Goal: Task Accomplishment & Management: Manage account settings

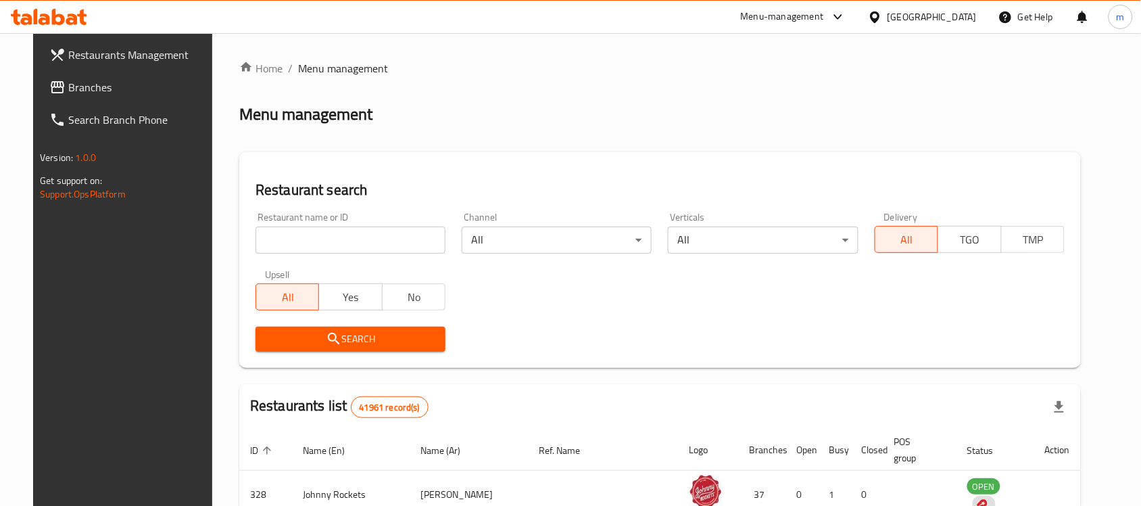
click at [903, 15] on div "United Arab Emirates" at bounding box center [932, 16] width 89 height 15
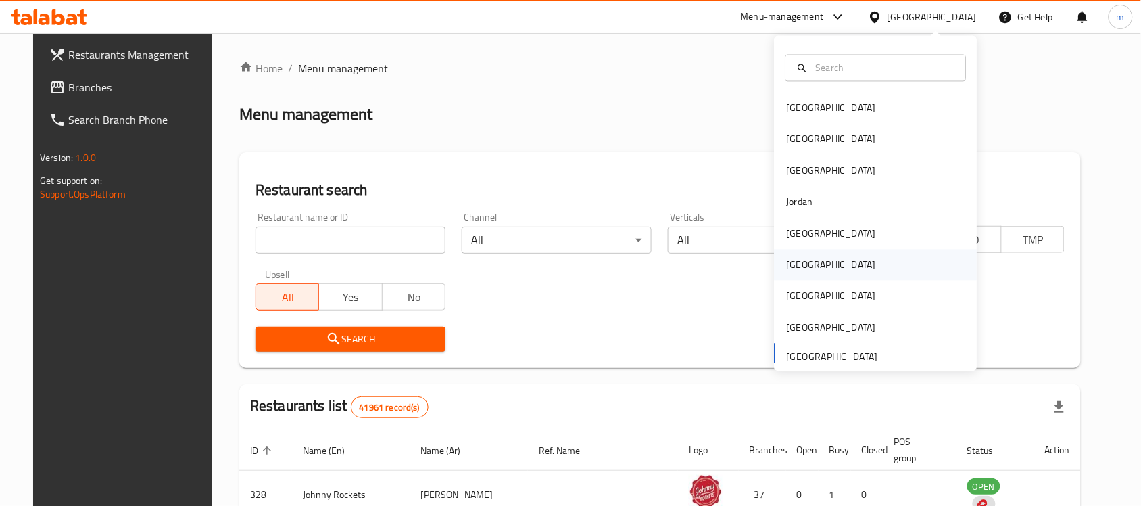
click at [802, 258] on div "[GEOGRAPHIC_DATA]" at bounding box center [831, 264] width 111 height 31
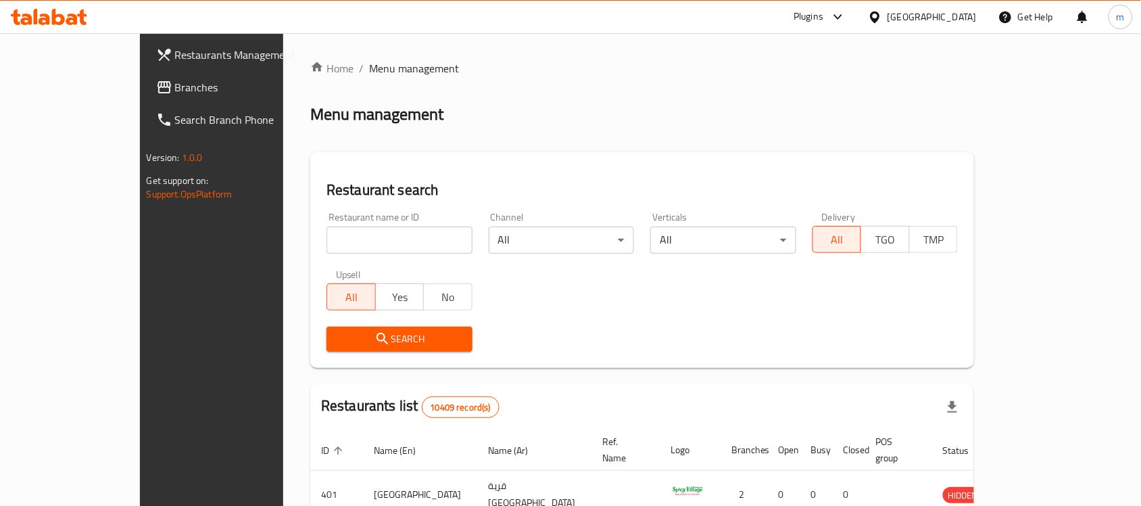
click at [175, 91] on span "Branches" at bounding box center [247, 87] width 145 height 16
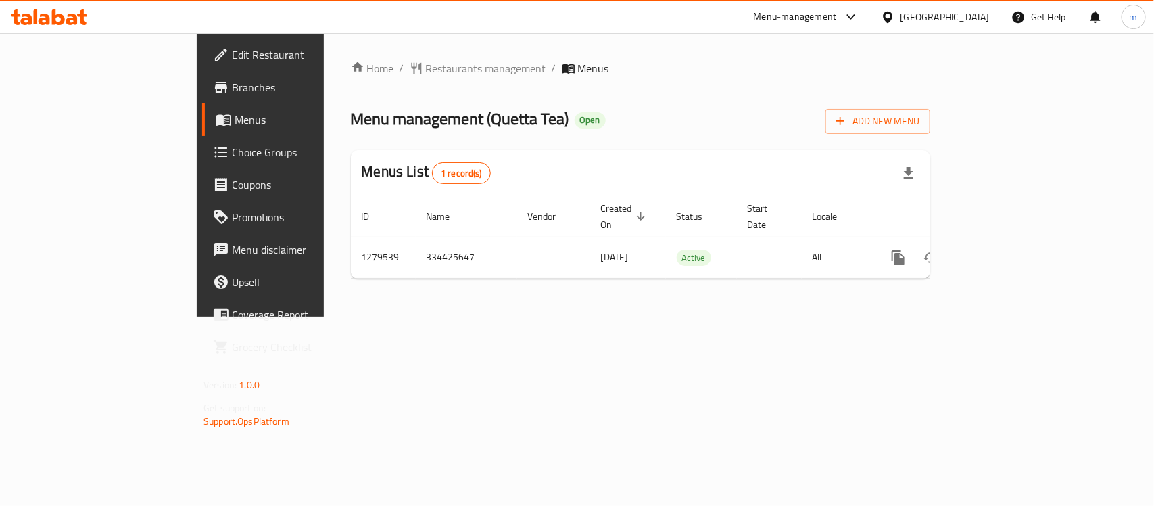
click at [26, 17] on icon at bounding box center [49, 17] width 76 height 16
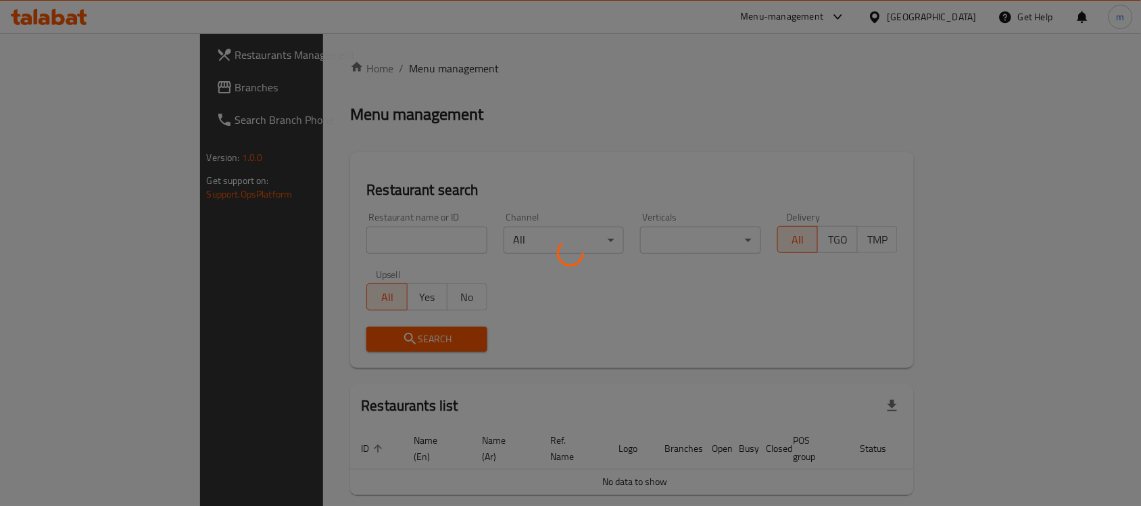
click at [272, 231] on div at bounding box center [570, 253] width 1141 height 506
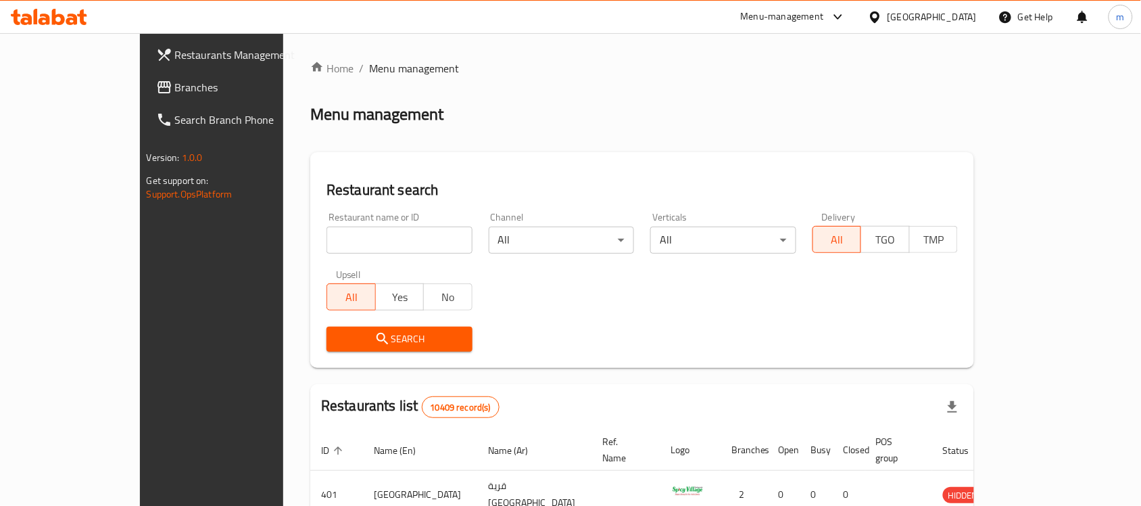
click at [310, 235] on div "Home / Menu management Menu management Restaurant search Restaurant name or ID …" at bounding box center [642, 470] width 664 height 821
click at [326, 235] on input "search" at bounding box center [399, 239] width 146 height 27
paste input "693346"
type input "693346"
click at [387, 350] on button "Search" at bounding box center [399, 338] width 146 height 25
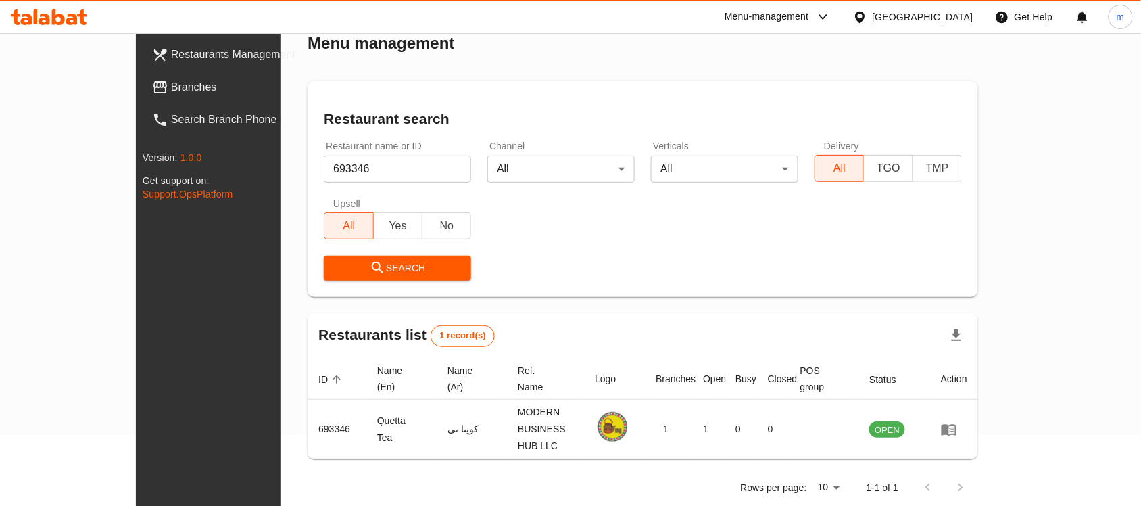
scroll to position [70, 0]
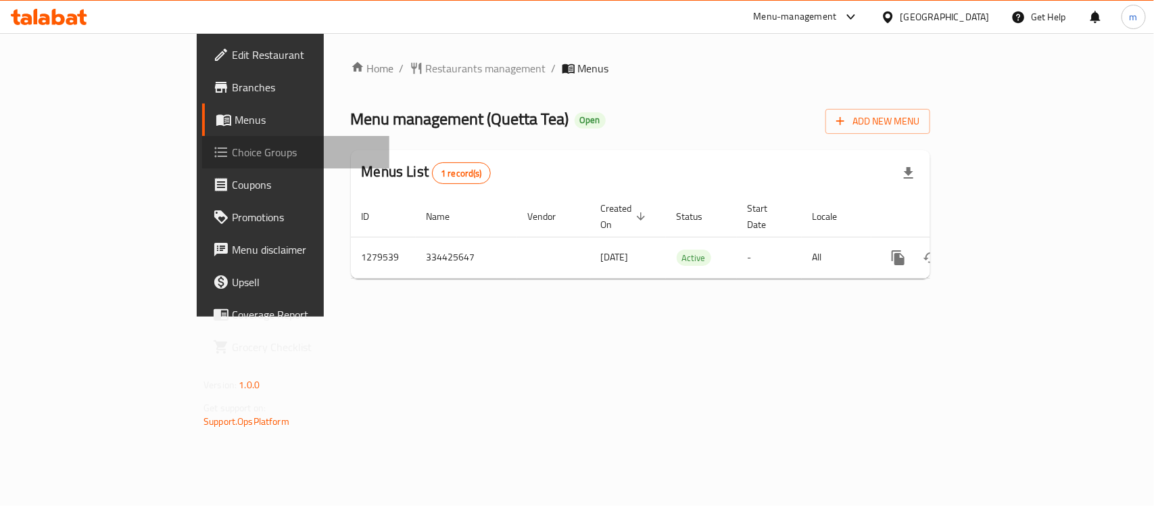
click at [232, 144] on span "Choice Groups" at bounding box center [305, 152] width 147 height 16
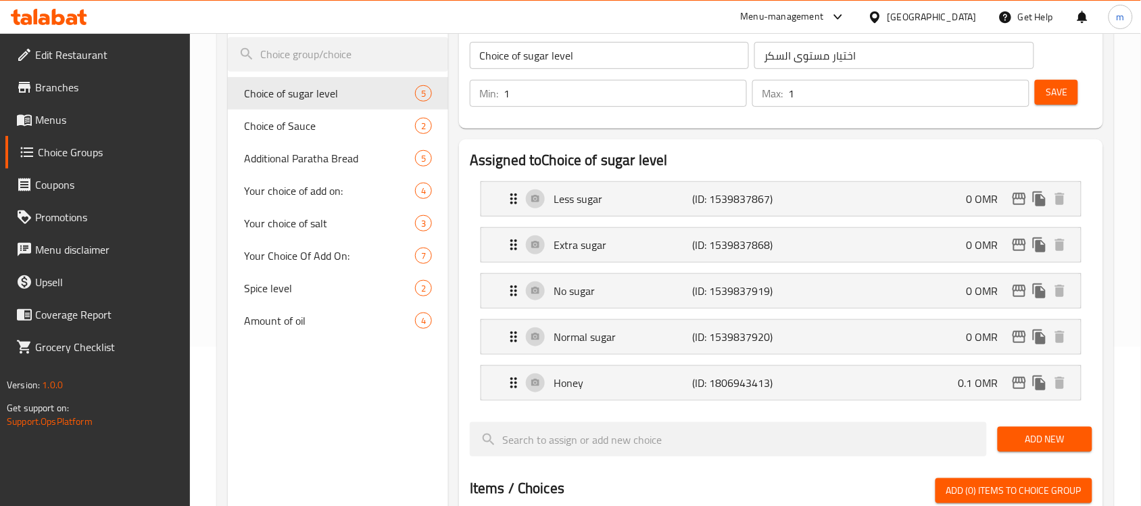
scroll to position [169, 0]
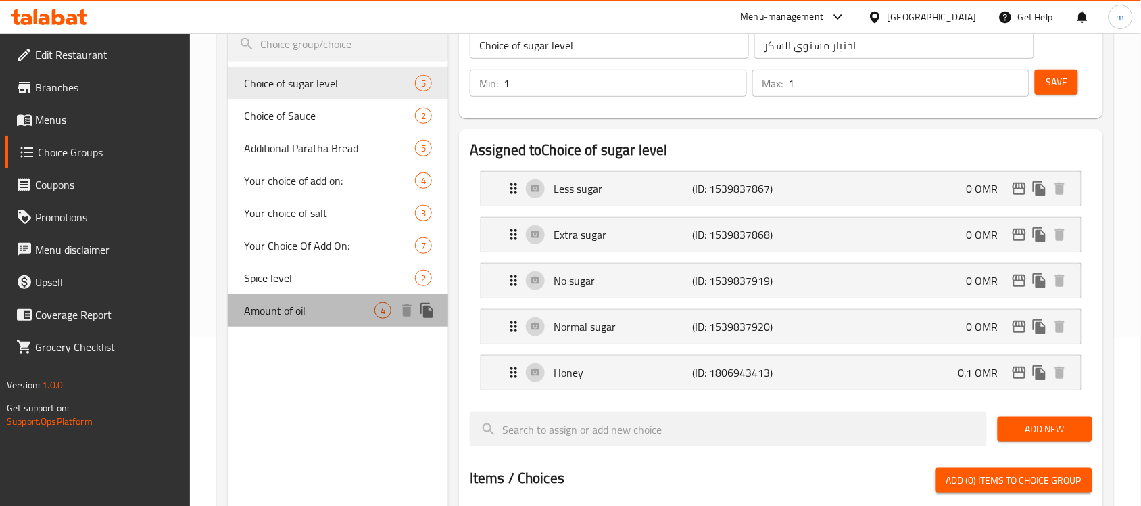
click at [295, 306] on span "Amount of oil" at bounding box center [309, 310] width 130 height 16
type input "Amount of oil"
type input "كمية الزيت"
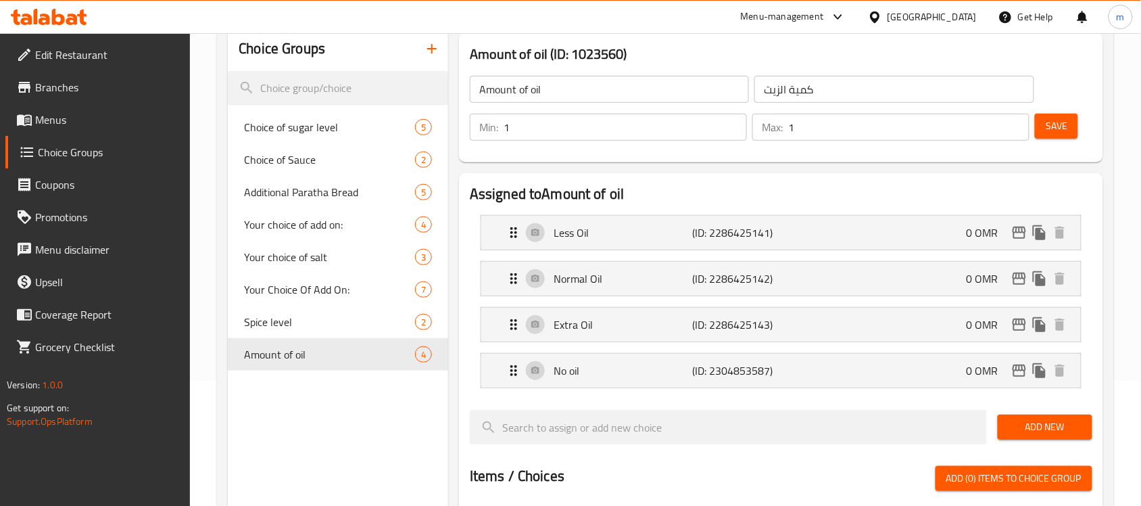
scroll to position [84, 0]
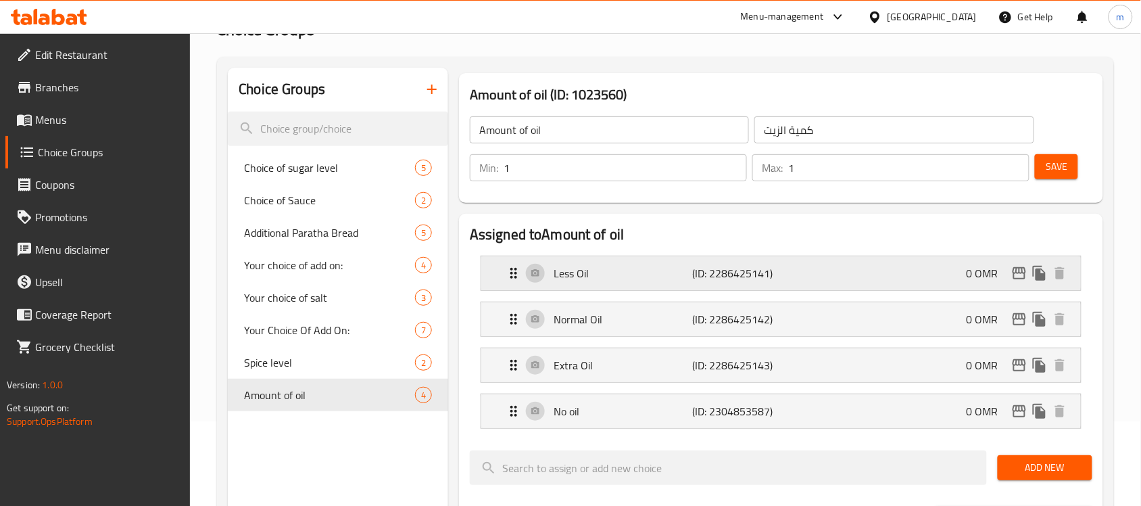
click at [782, 287] on div "Less Oil (ID: 2286425141) 0 OMR" at bounding box center [785, 273] width 559 height 34
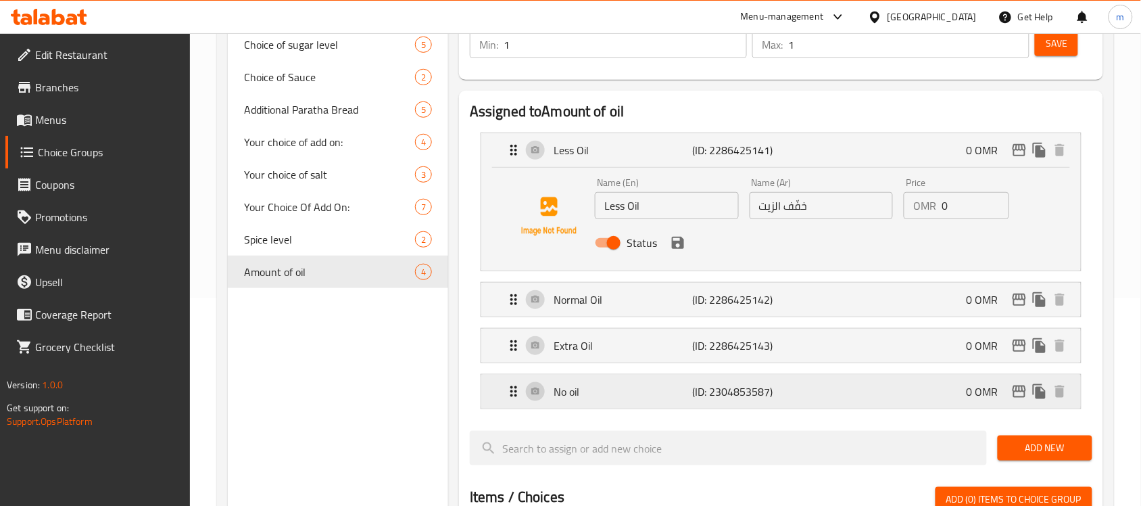
scroll to position [253, 0]
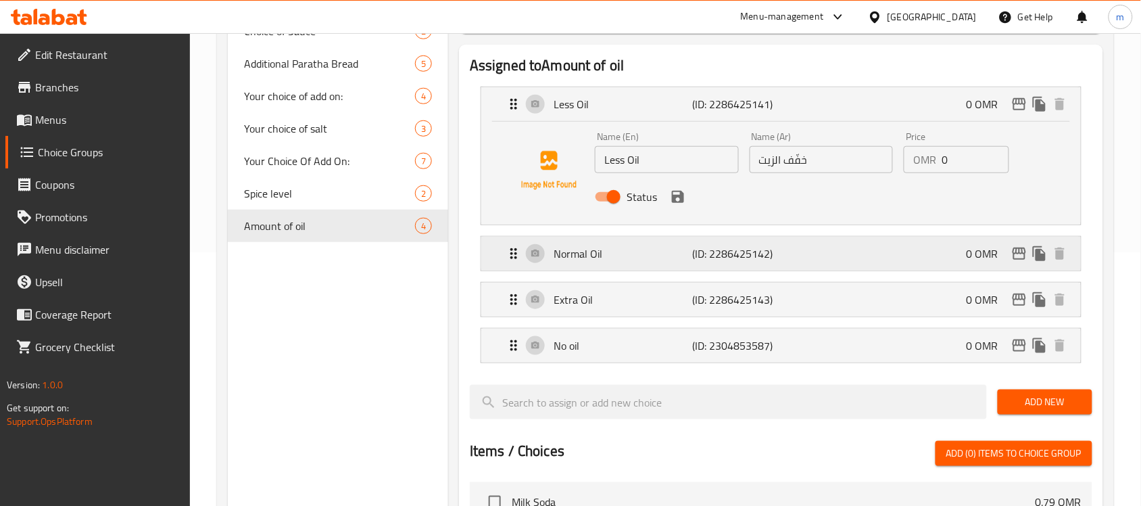
click at [800, 266] on div "Normal Oil (ID: 2286425142) 0 OMR" at bounding box center [785, 254] width 559 height 34
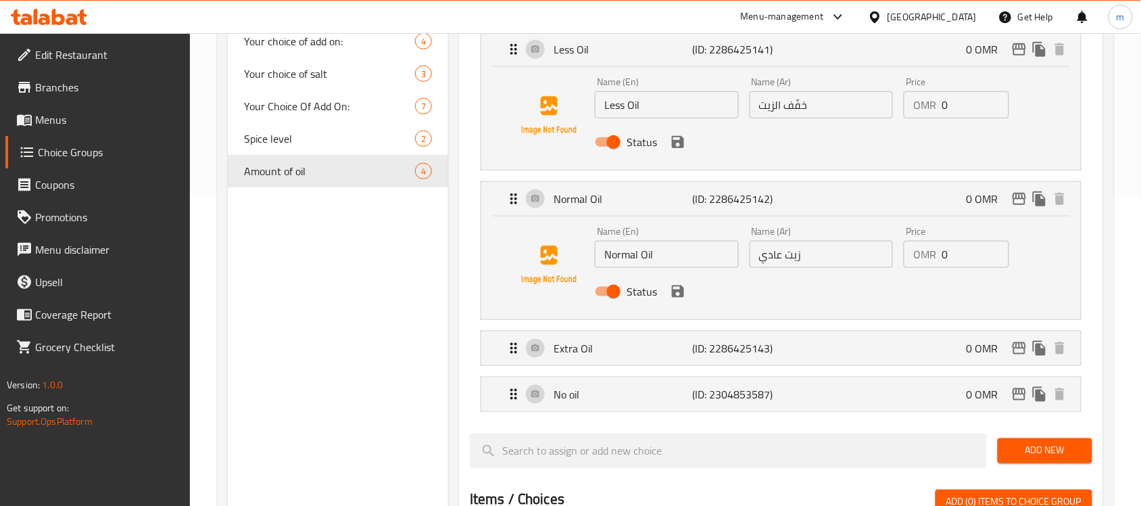
scroll to position [338, 0]
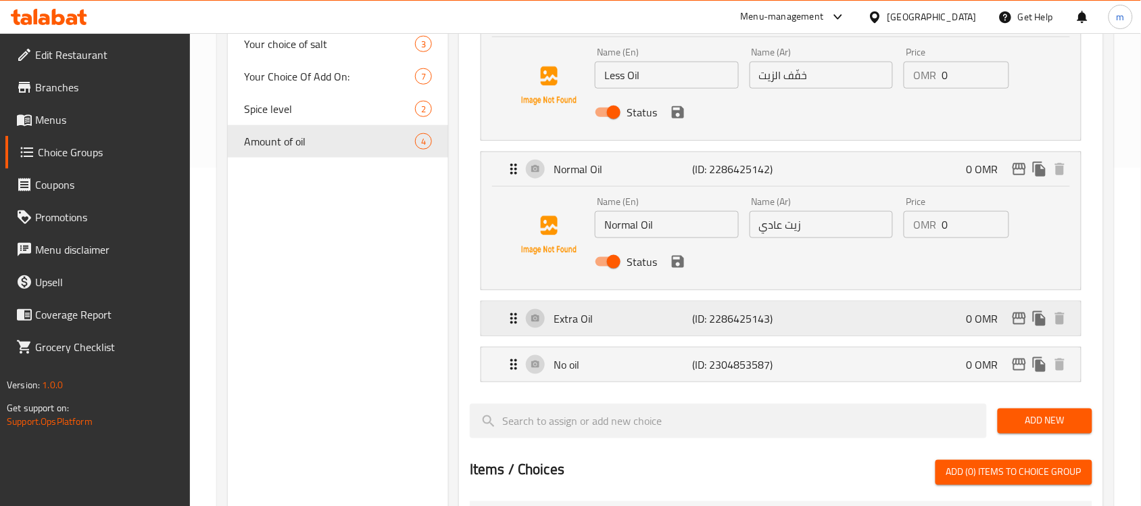
click at [643, 332] on div "Extra Oil (ID: 2286425143) 0 OMR" at bounding box center [785, 318] width 559 height 34
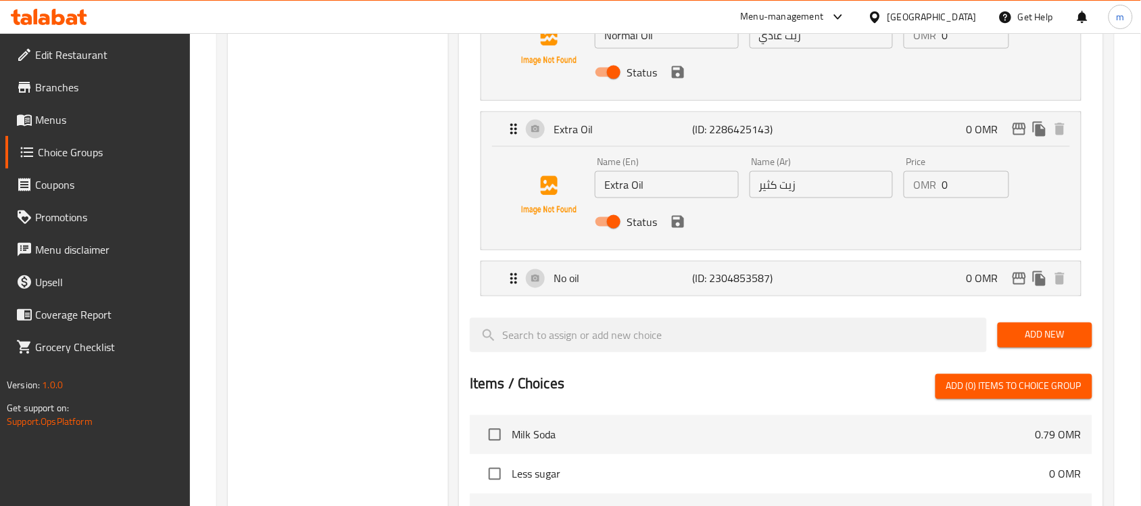
scroll to position [676, 0]
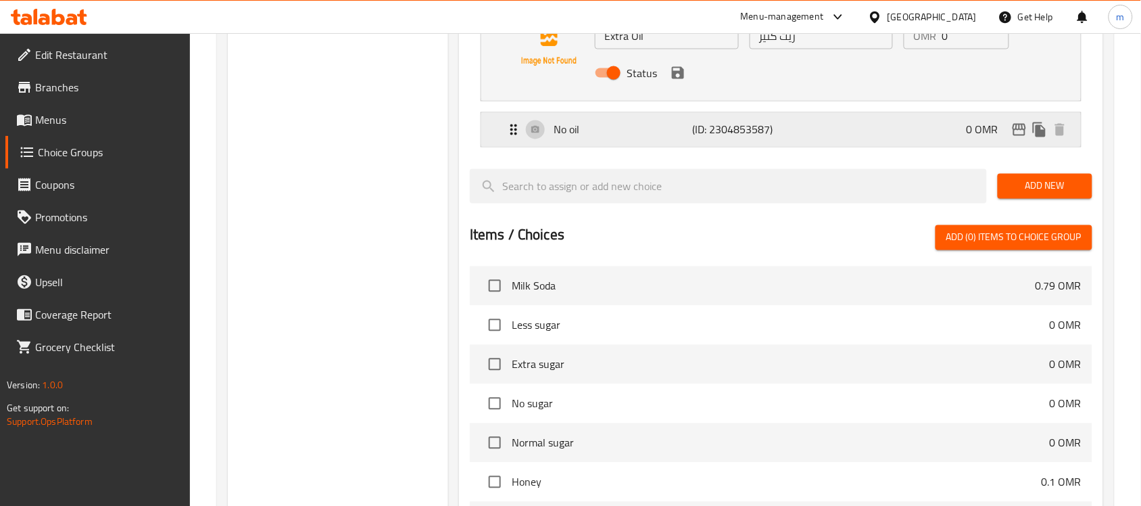
click at [637, 140] on div "No oil (ID: 2304853587) 0 OMR" at bounding box center [785, 130] width 559 height 34
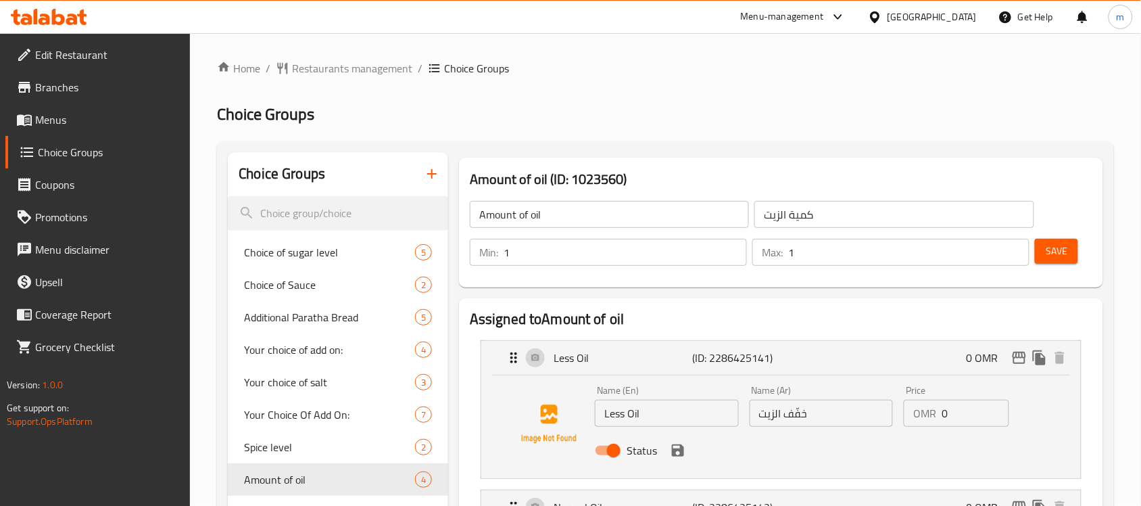
scroll to position [84, 0]
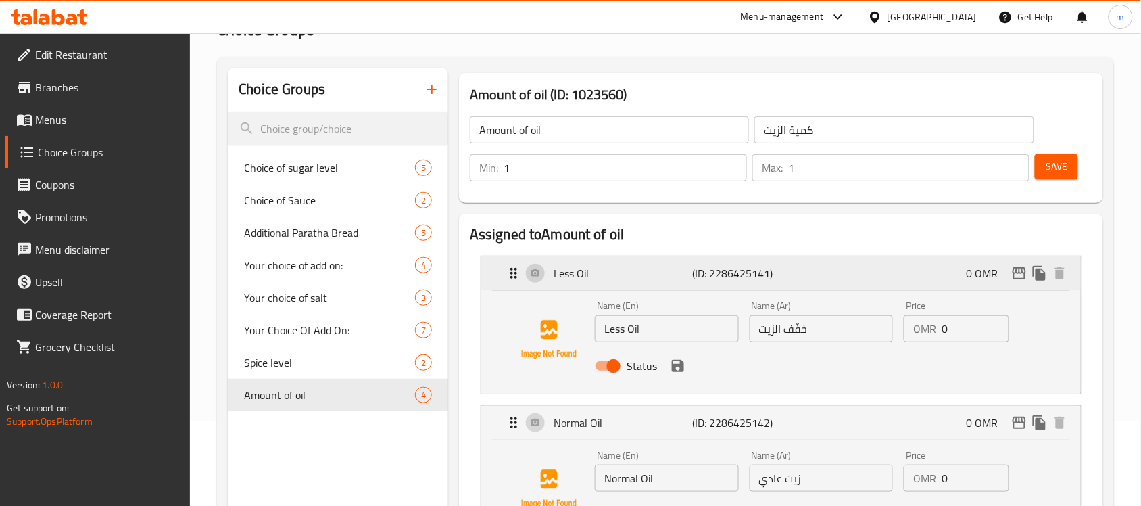
click at [631, 289] on div "Less Oil (ID: 2286425141) 0 OMR" at bounding box center [785, 273] width 559 height 34
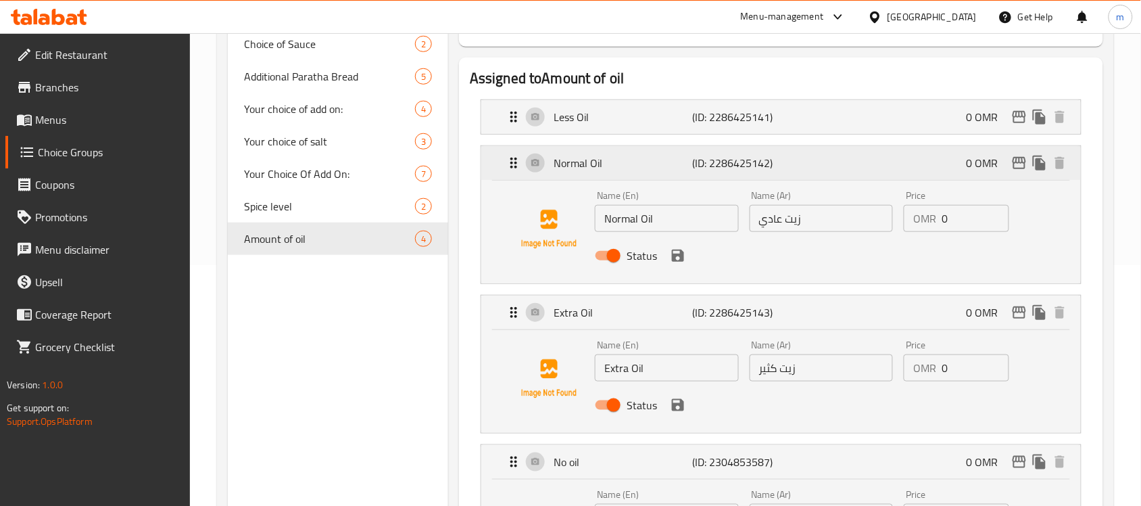
scroll to position [253, 0]
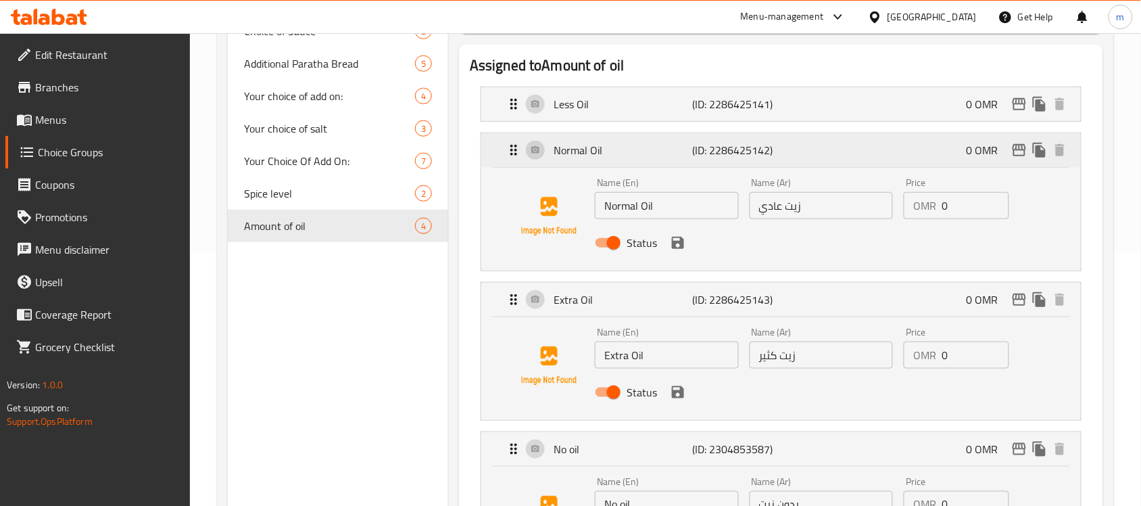
click at [676, 158] on p "Normal Oil" at bounding box center [623, 150] width 139 height 16
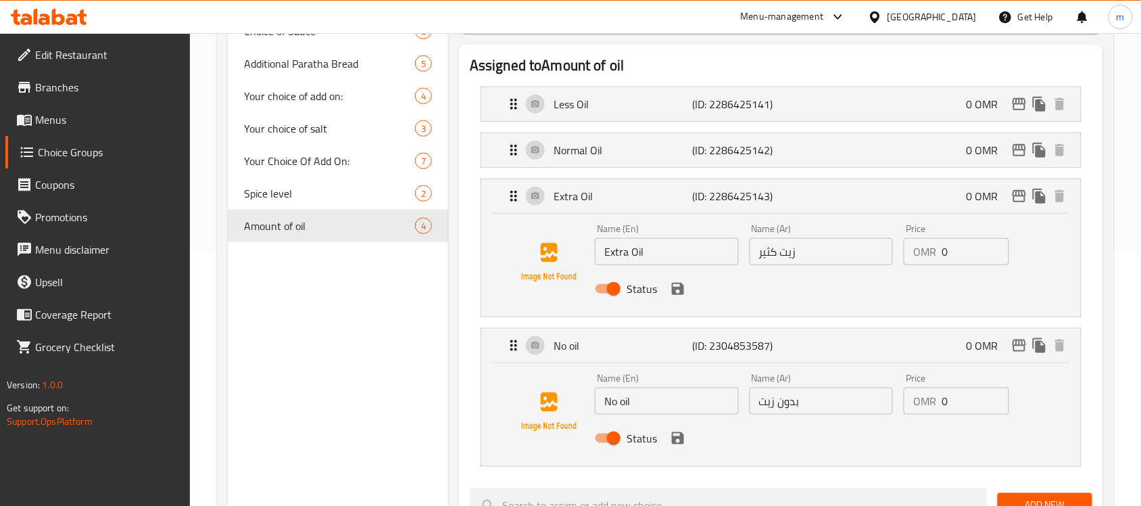
click at [668, 214] on div "Name (En) Extra Oil Name (En) Name (Ar) زيت كثير Name (Ar) Price OMR 0 Price St…" at bounding box center [781, 265] width 600 height 103
click at [633, 197] on p "Extra Oil" at bounding box center [623, 196] width 139 height 16
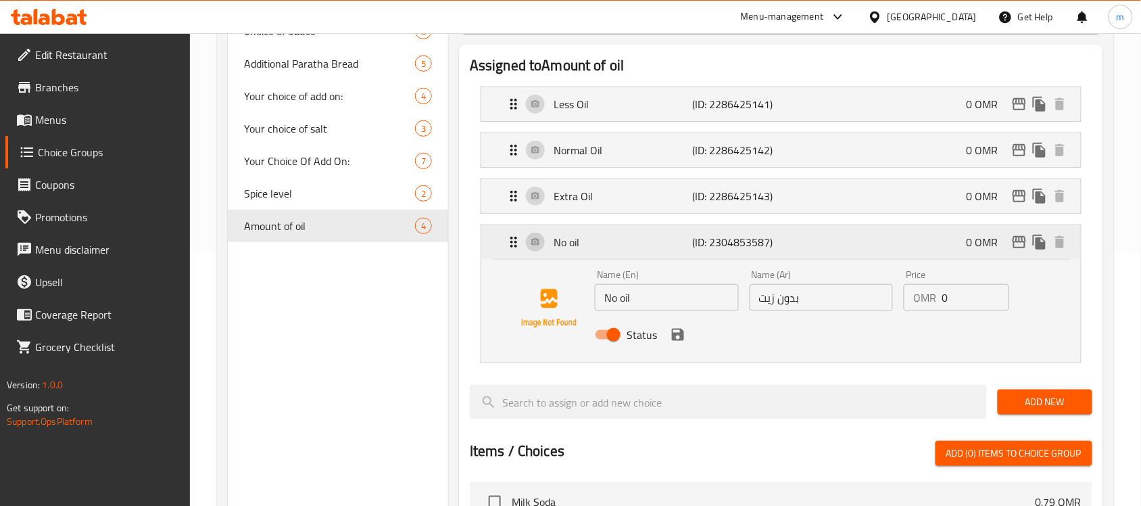
click at [625, 245] on p "No oil" at bounding box center [623, 242] width 139 height 16
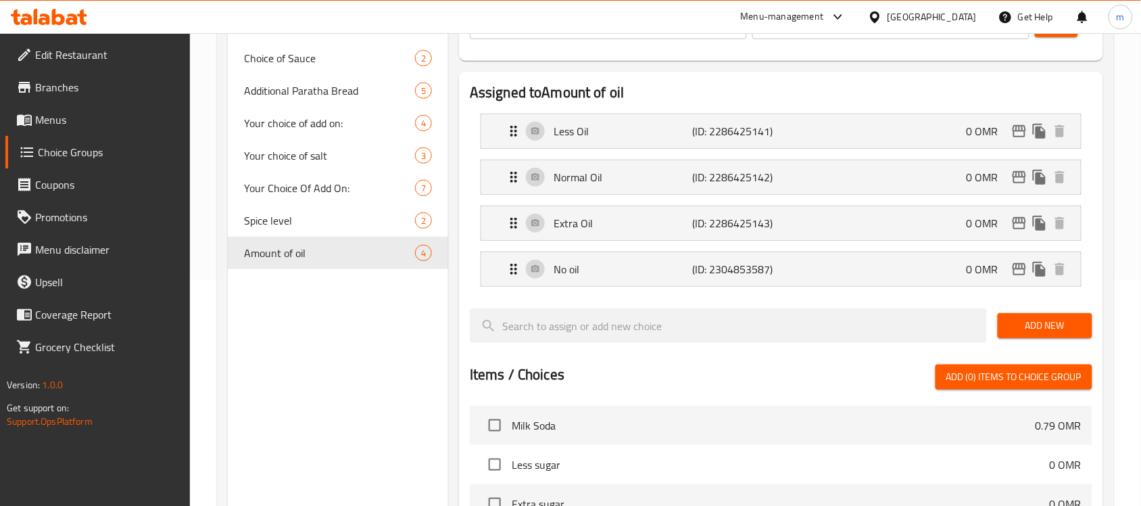
scroll to position [151, 0]
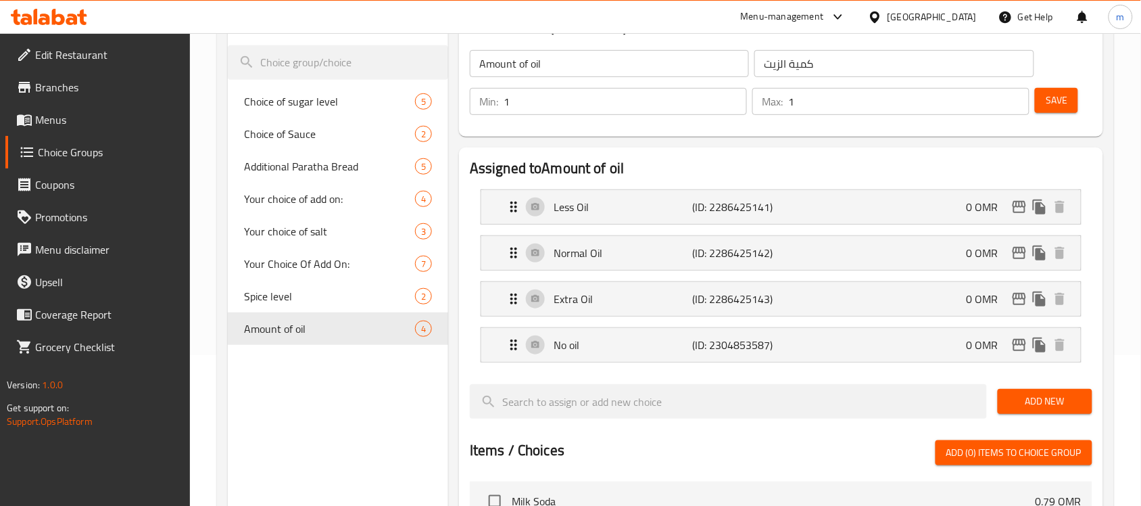
click at [282, 387] on div "Choice Groups Choice of sugar level 5 Choice of Sauce 2 Additional Paratha Brea…" at bounding box center [338, 445] width 220 height 889
click at [70, 12] on icon at bounding box center [49, 17] width 76 height 16
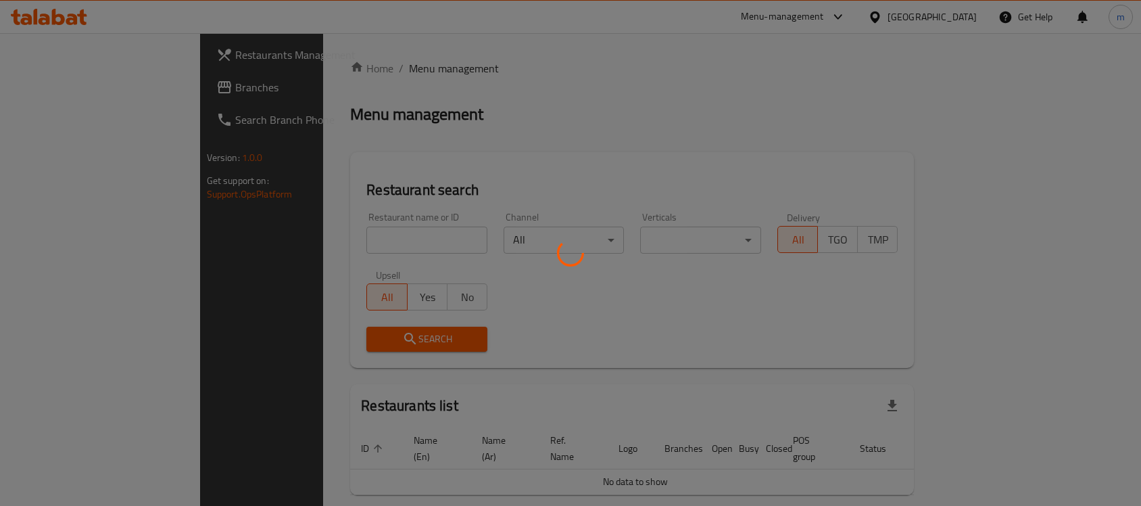
scroll to position [34, 0]
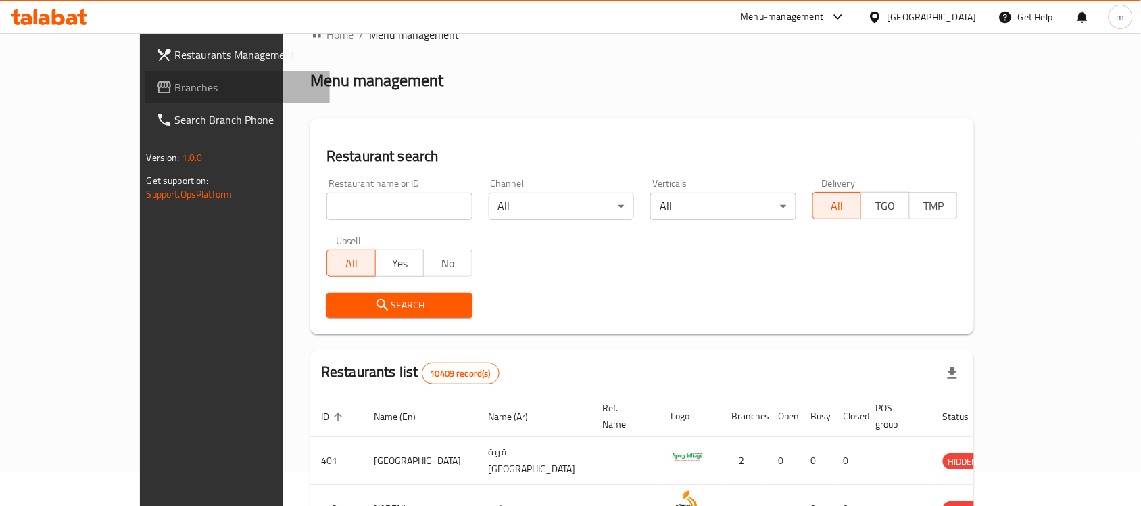
click at [156, 90] on icon at bounding box center [164, 87] width 16 height 16
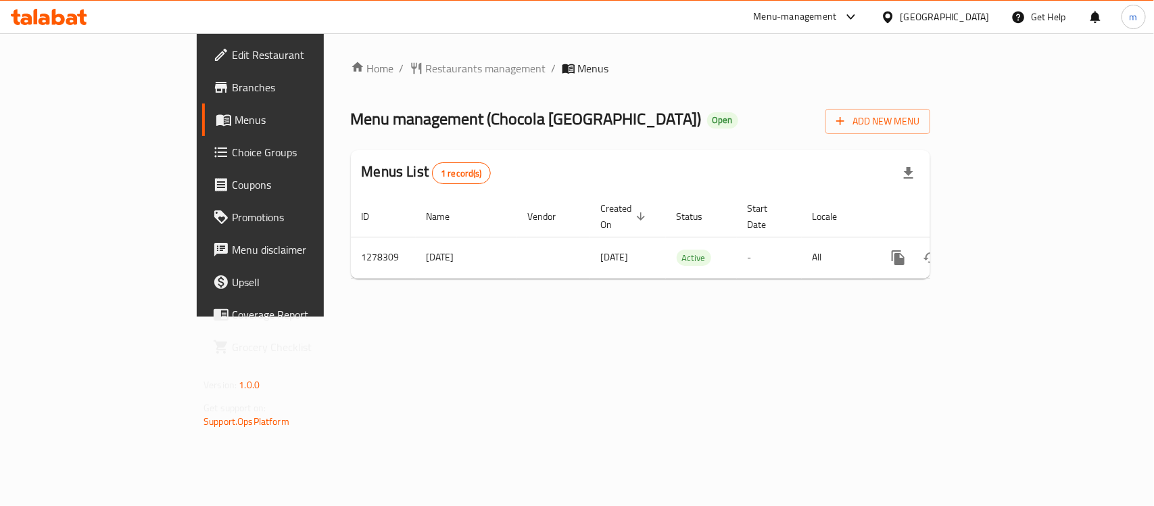
click at [70, 24] on icon at bounding box center [71, 19] width 11 height 11
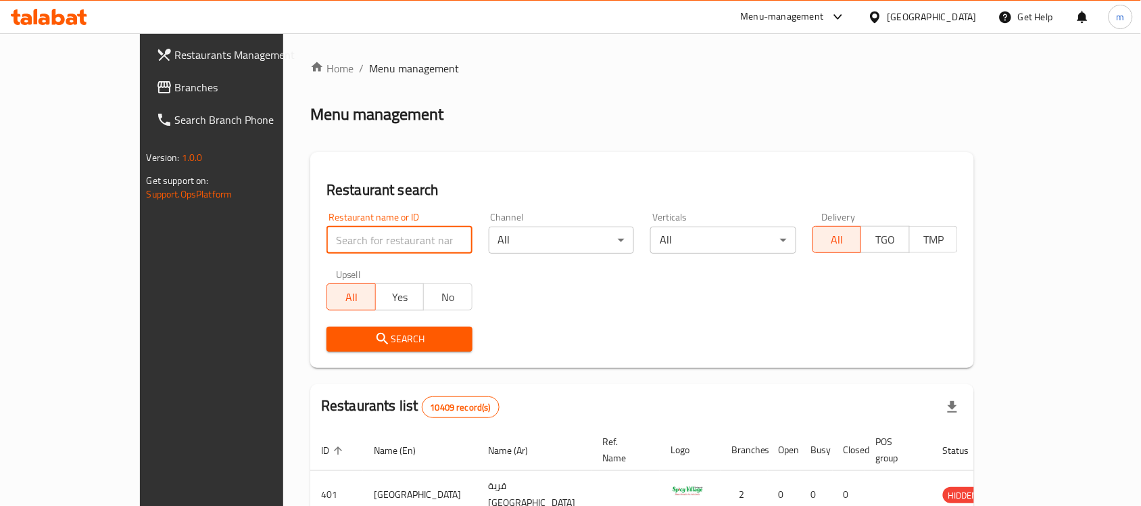
click at [333, 247] on input "search" at bounding box center [399, 239] width 146 height 27
paste input "692864"
type input "692864"
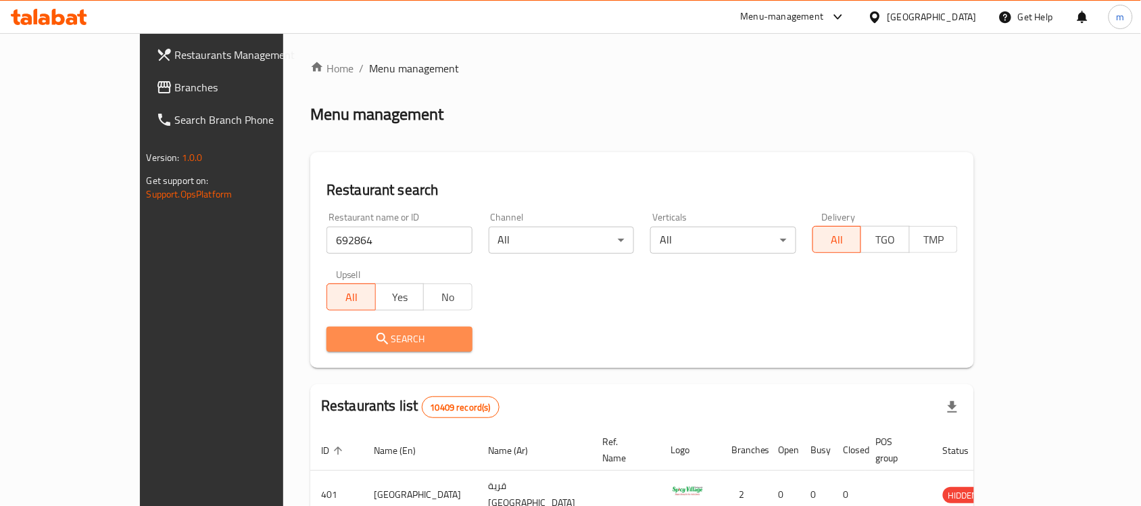
click at [337, 335] on span "Search" at bounding box center [399, 339] width 124 height 17
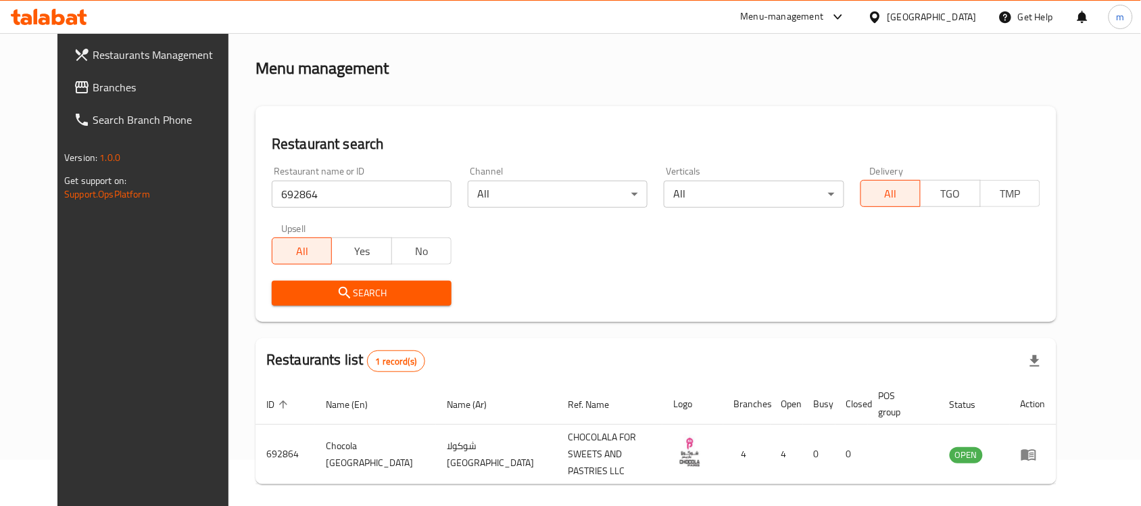
scroll to position [71, 0]
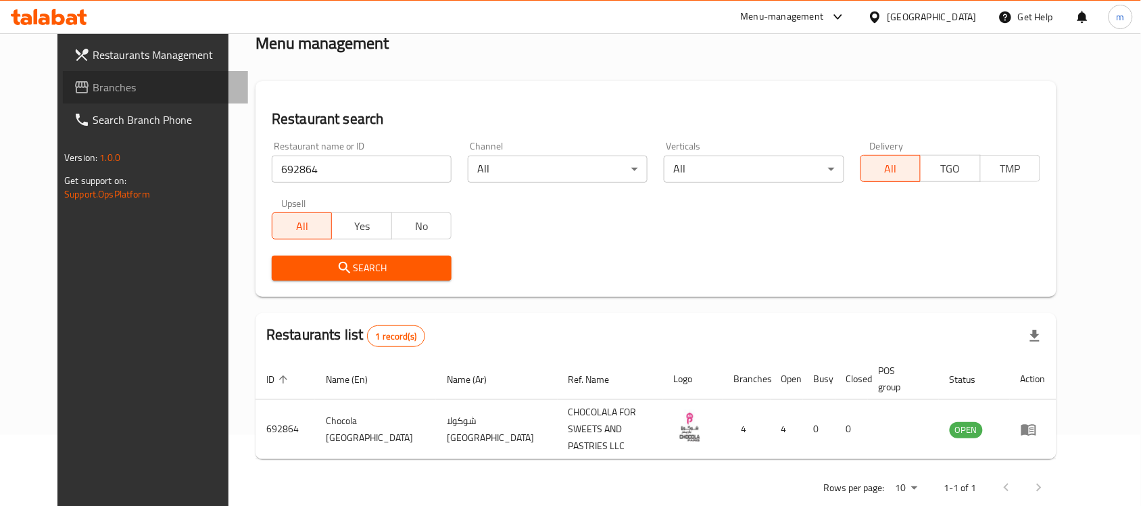
click at [93, 89] on span "Branches" at bounding box center [165, 87] width 145 height 16
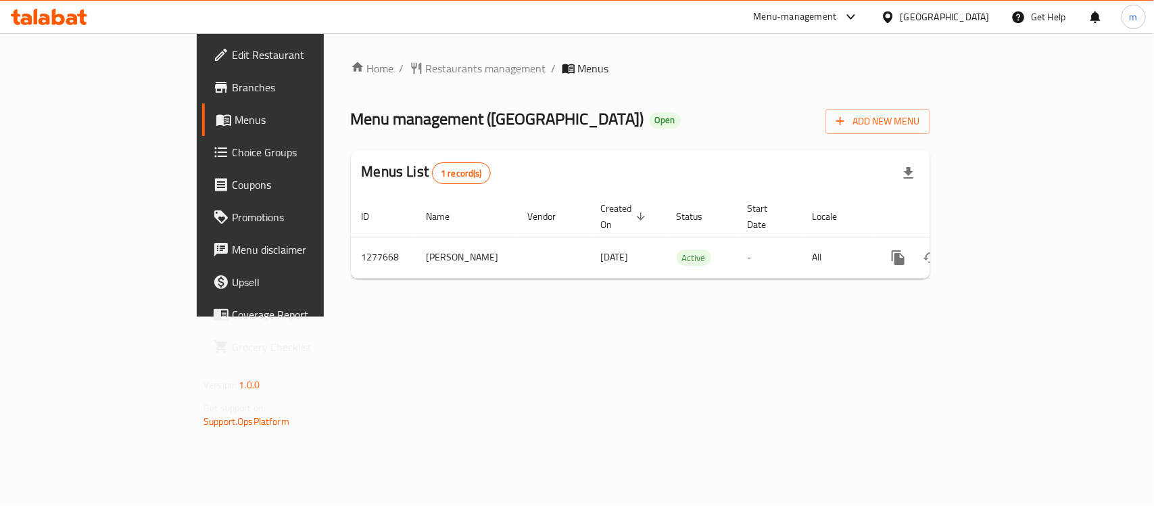
click at [78, 24] on icon at bounding box center [49, 17] width 76 height 16
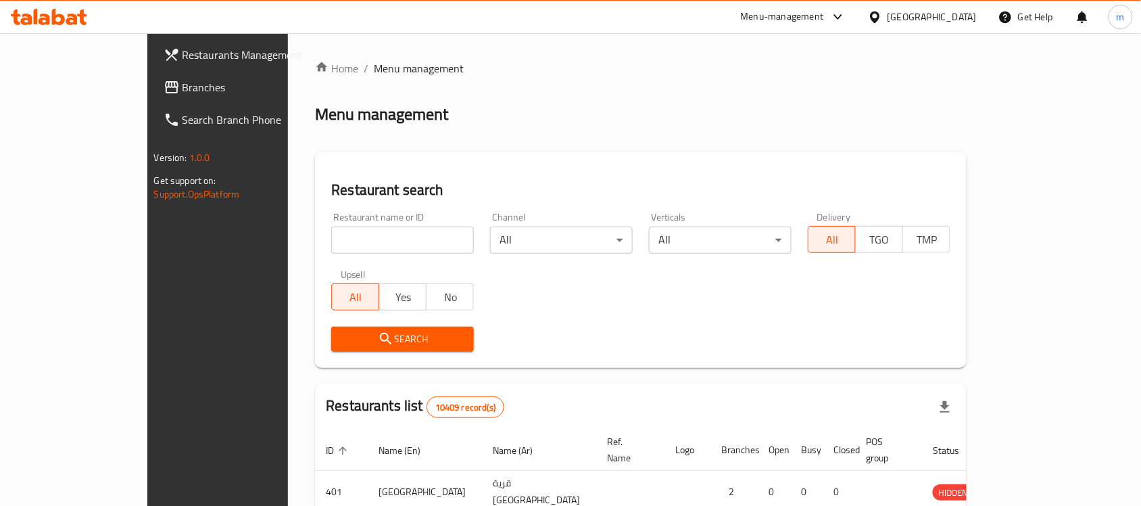
click at [315, 230] on div "Home / Menu management Menu management Restaurant search Restaurant name or ID …" at bounding box center [641, 443] width 652 height 767
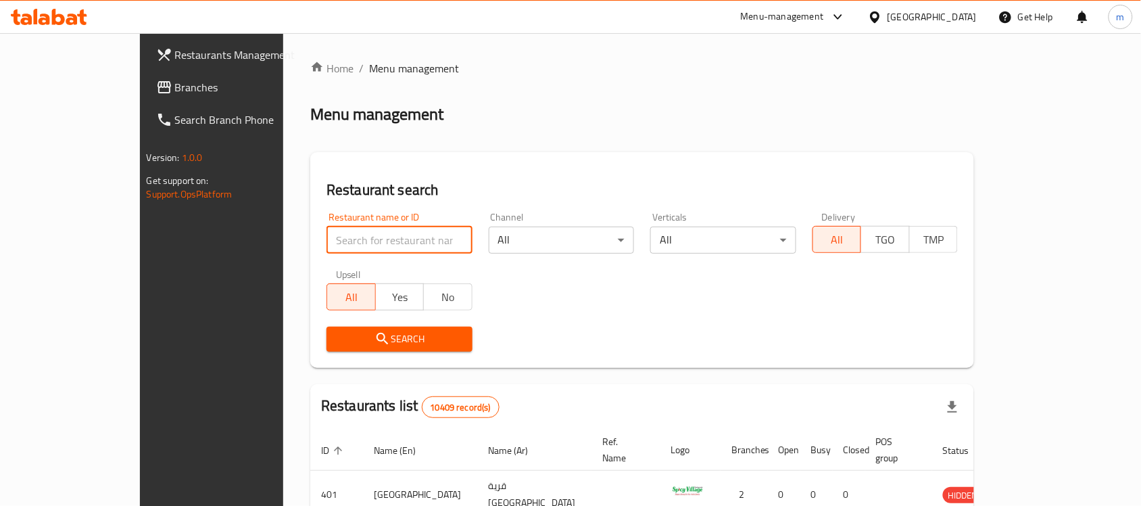
click at [326, 230] on input "search" at bounding box center [399, 239] width 146 height 27
paste input "692565"
type input "692565"
click at [337, 336] on span "Search" at bounding box center [399, 339] width 124 height 17
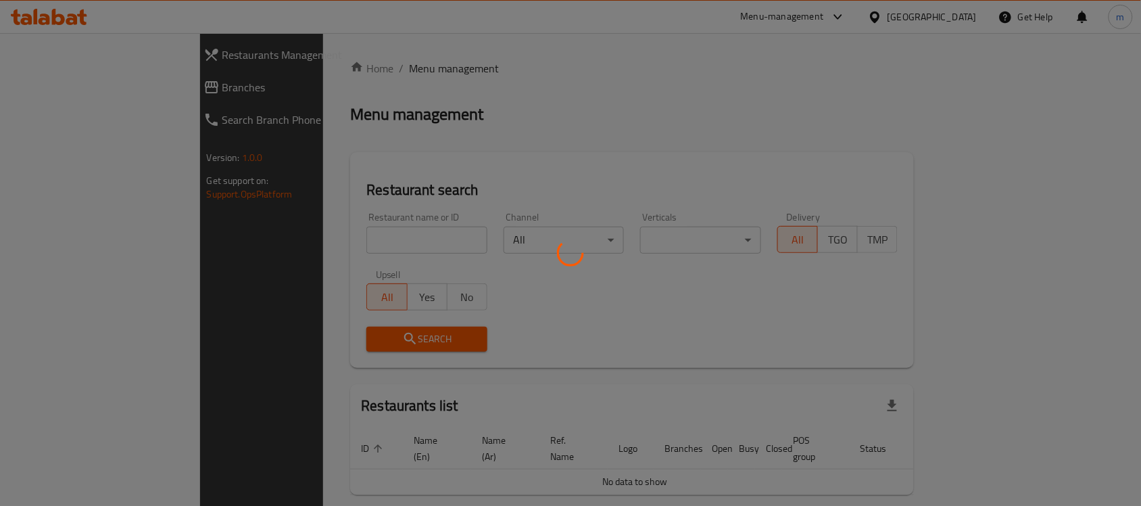
click at [72, 91] on div at bounding box center [570, 253] width 1141 height 506
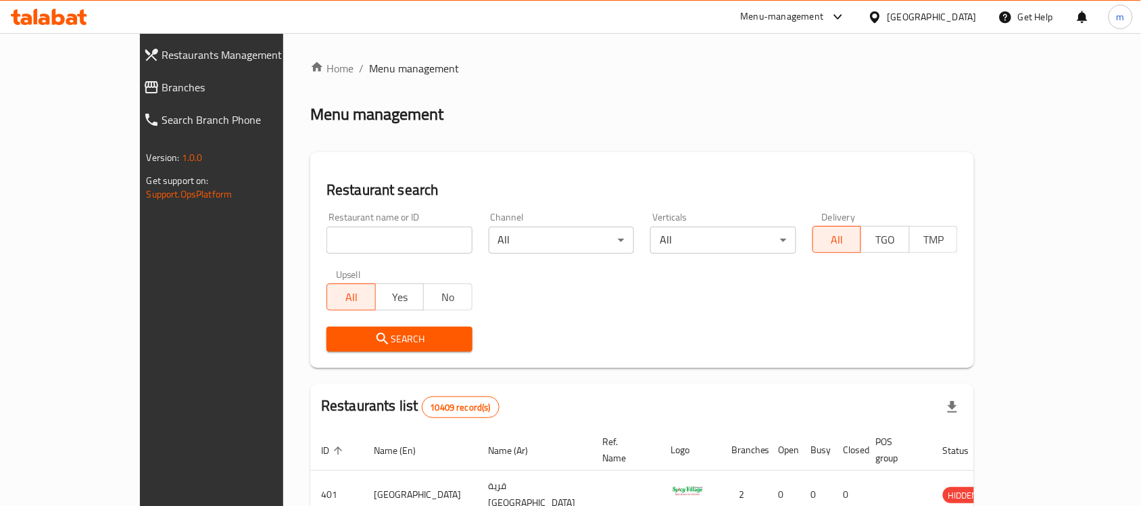
click at [162, 91] on span "Branches" at bounding box center [241, 87] width 158 height 16
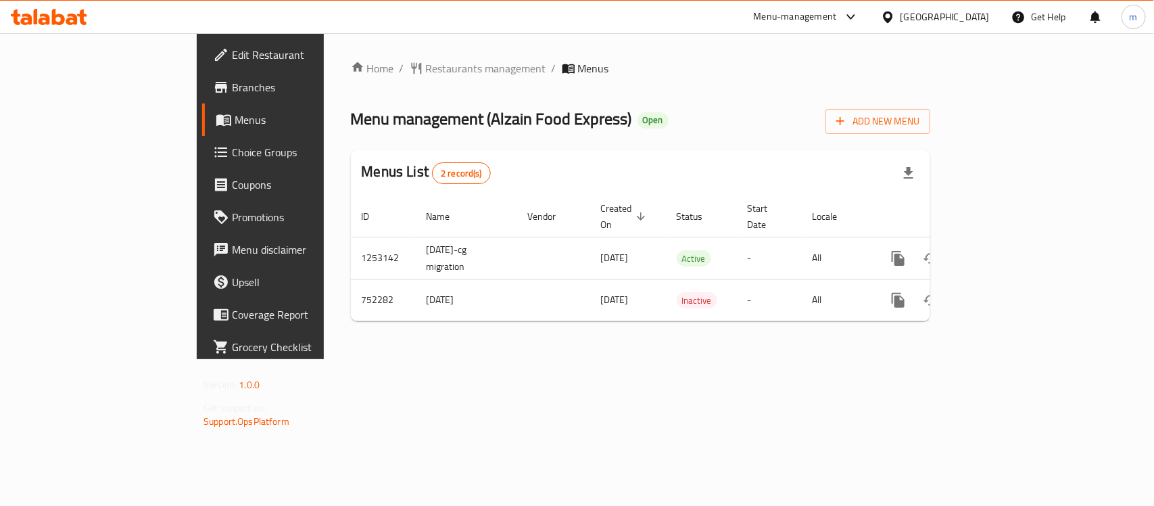
click at [232, 151] on span "Choice Groups" at bounding box center [305, 152] width 147 height 16
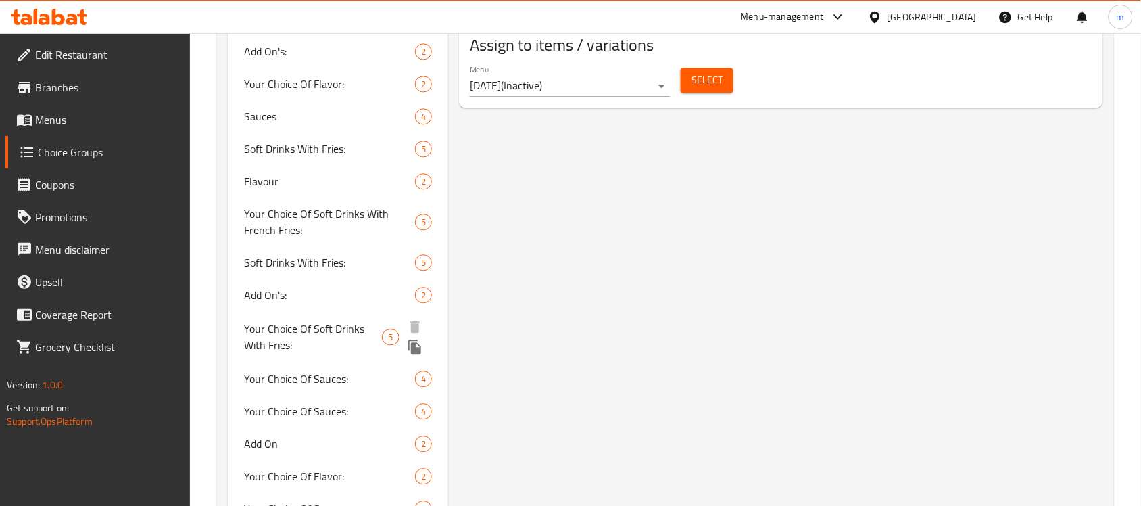
scroll to position [1098, 0]
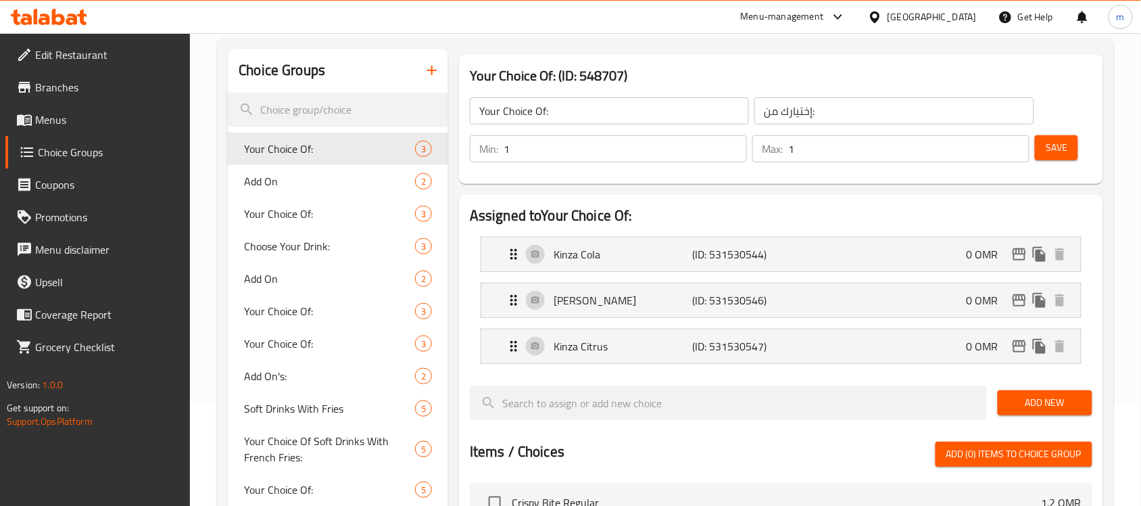
click at [342, 28] on div "Menu-management Oman Get Help m" at bounding box center [570, 17] width 1141 height 32
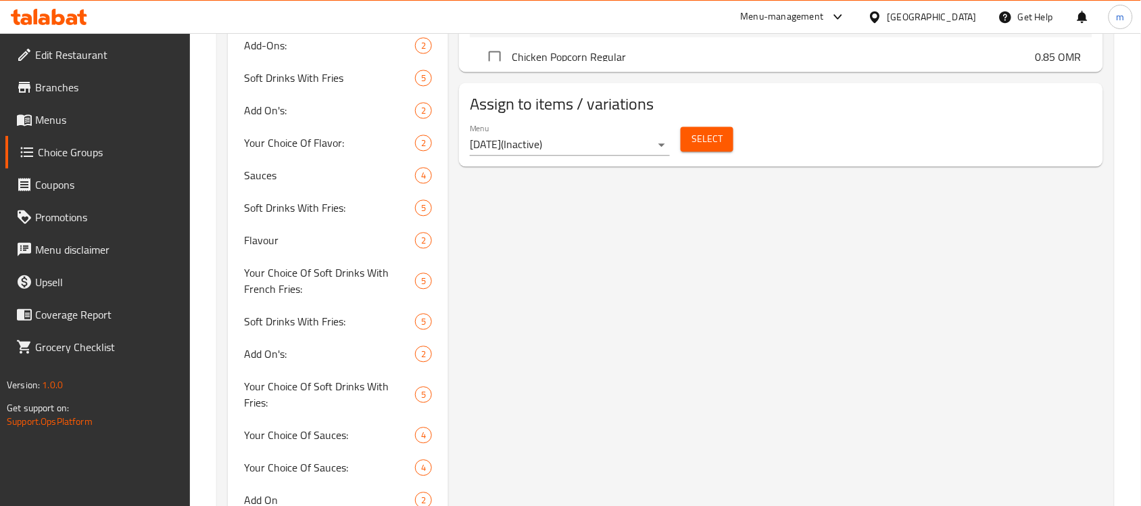
scroll to position [845, 0]
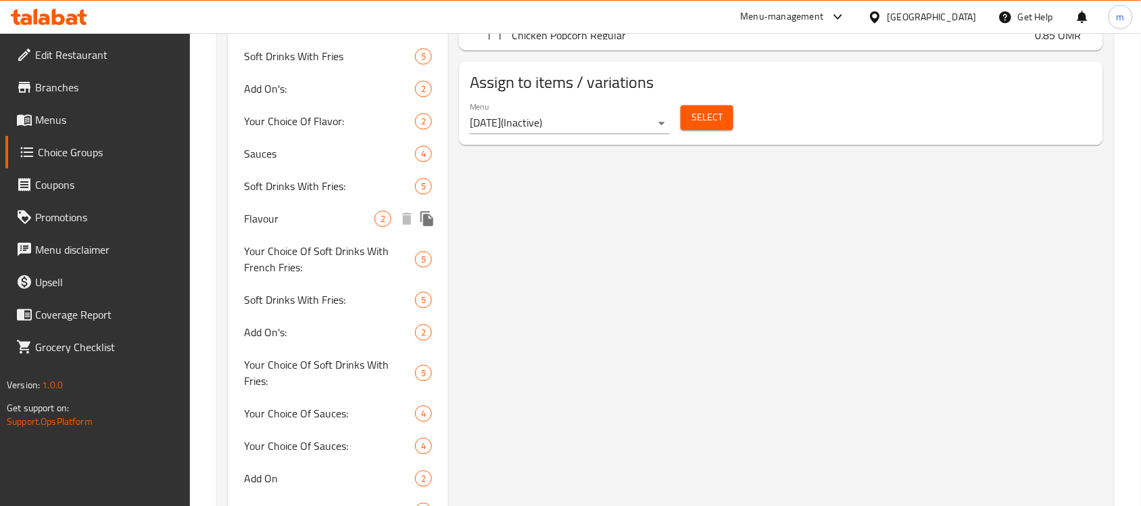
click at [278, 210] on span "Flavour" at bounding box center [309, 218] width 130 height 16
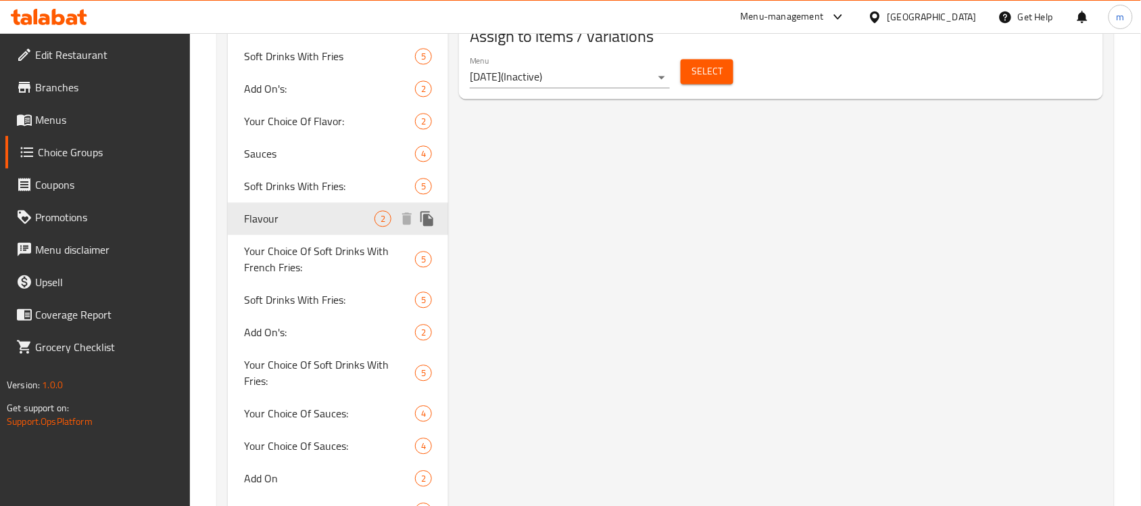
type input "Flavour"
type input "نكهة"
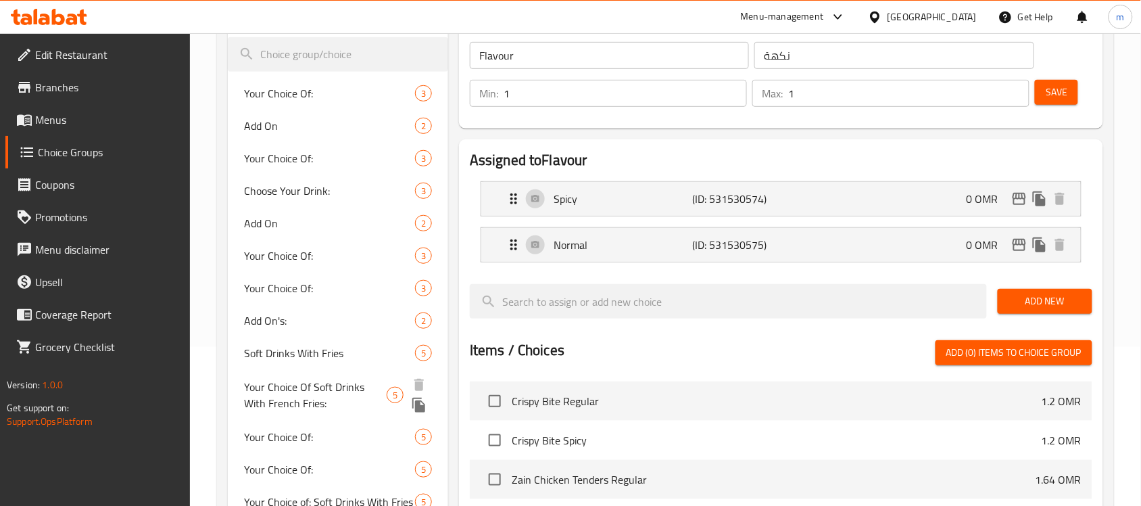
scroll to position [120, 0]
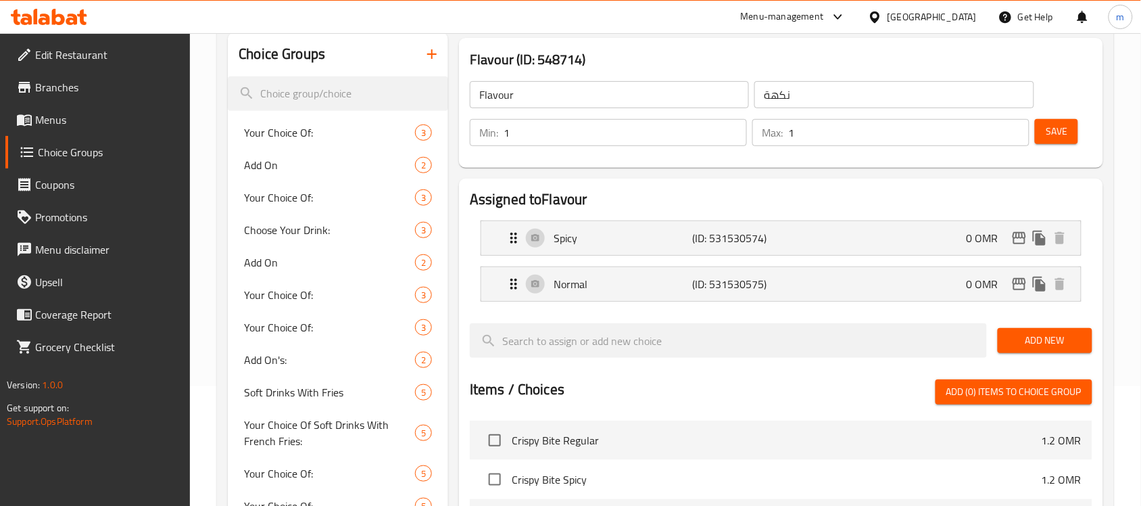
click at [101, 21] on div "Menu-management Oman Get Help m" at bounding box center [570, 17] width 1141 height 32
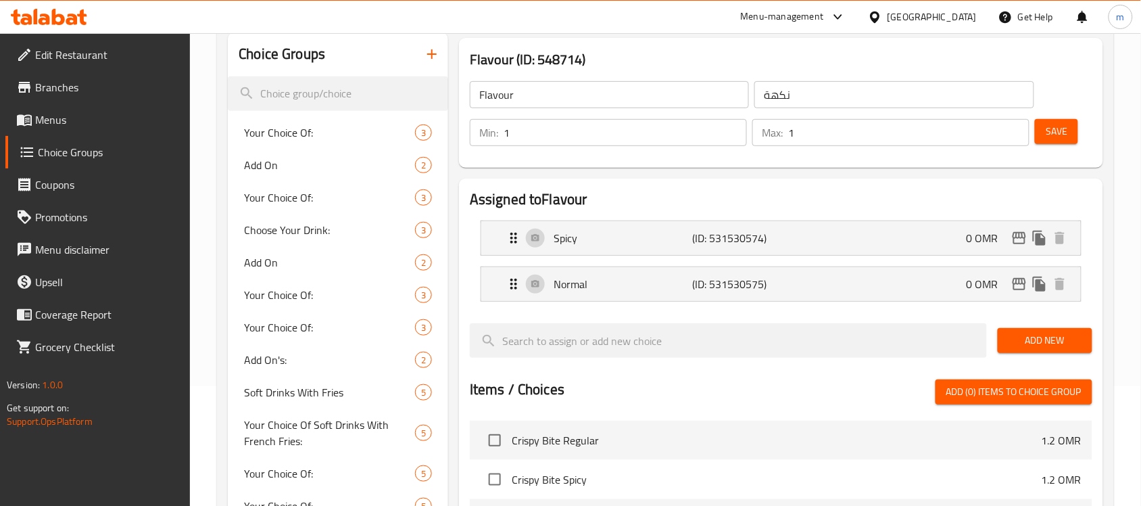
click at [95, 22] on div at bounding box center [49, 16] width 98 height 27
click at [93, 24] on div at bounding box center [49, 16] width 98 height 27
click at [15, 5] on div at bounding box center [49, 16] width 98 height 27
click at [18, 15] on icon at bounding box center [15, 17] width 9 height 16
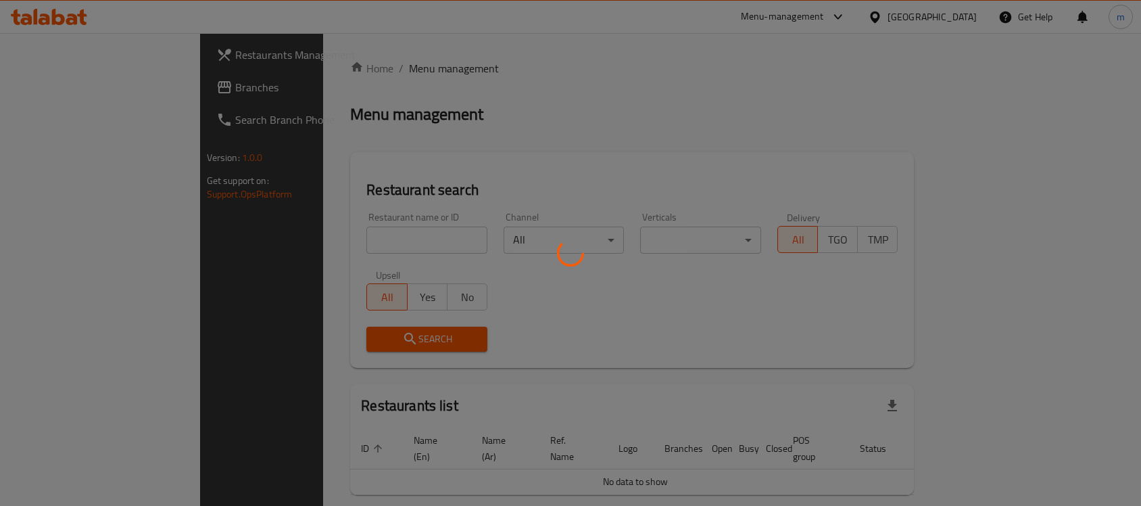
scroll to position [34, 0]
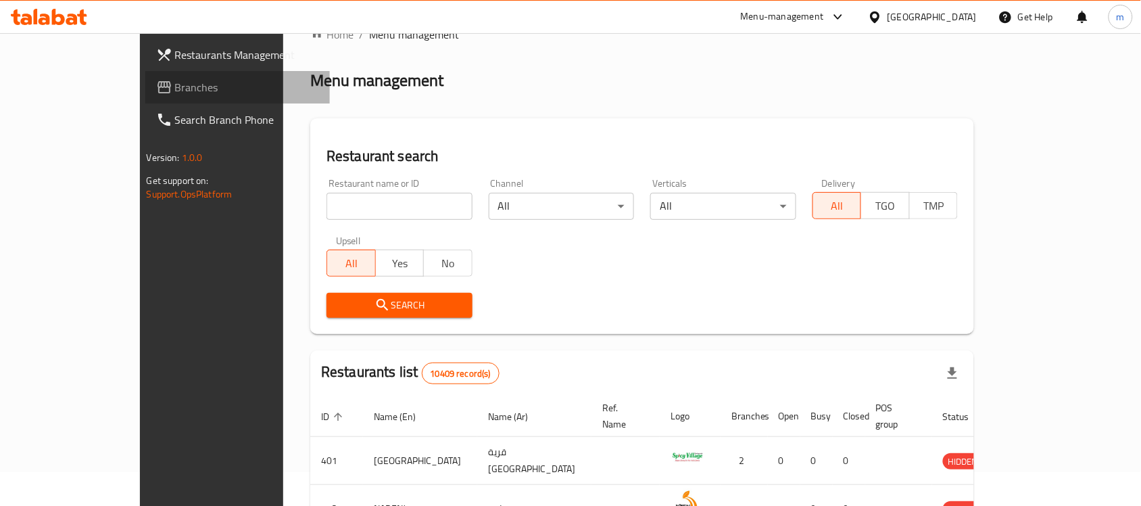
click at [175, 84] on span "Branches" at bounding box center [247, 87] width 145 height 16
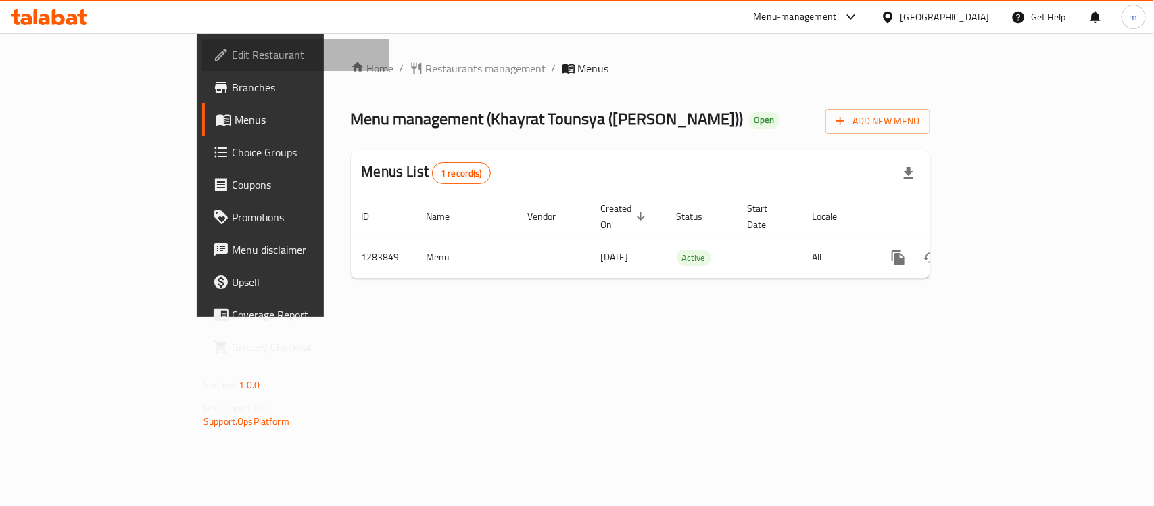
click at [232, 49] on span "Edit Restaurant" at bounding box center [305, 55] width 147 height 16
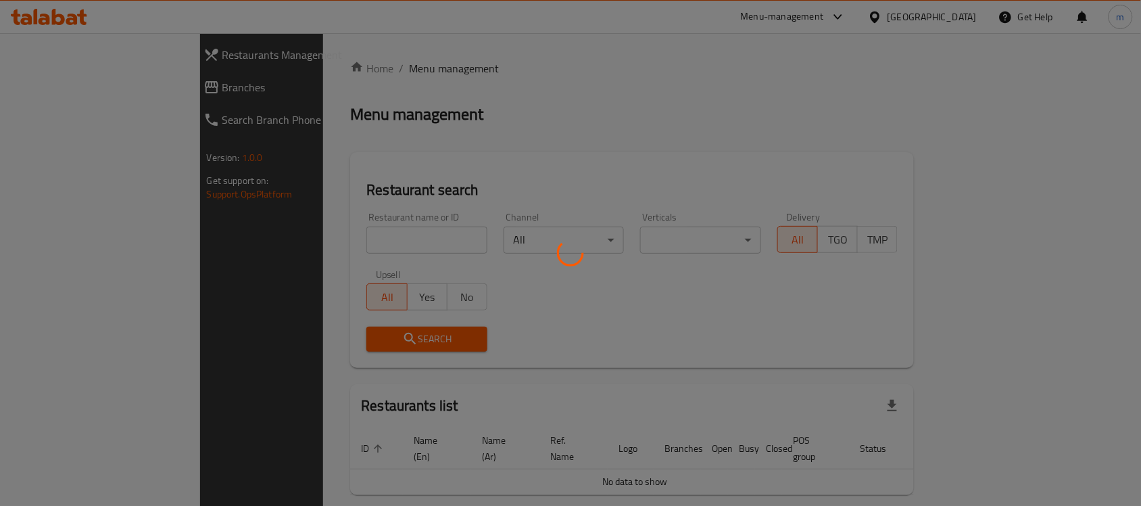
click at [301, 241] on div at bounding box center [570, 253] width 1141 height 506
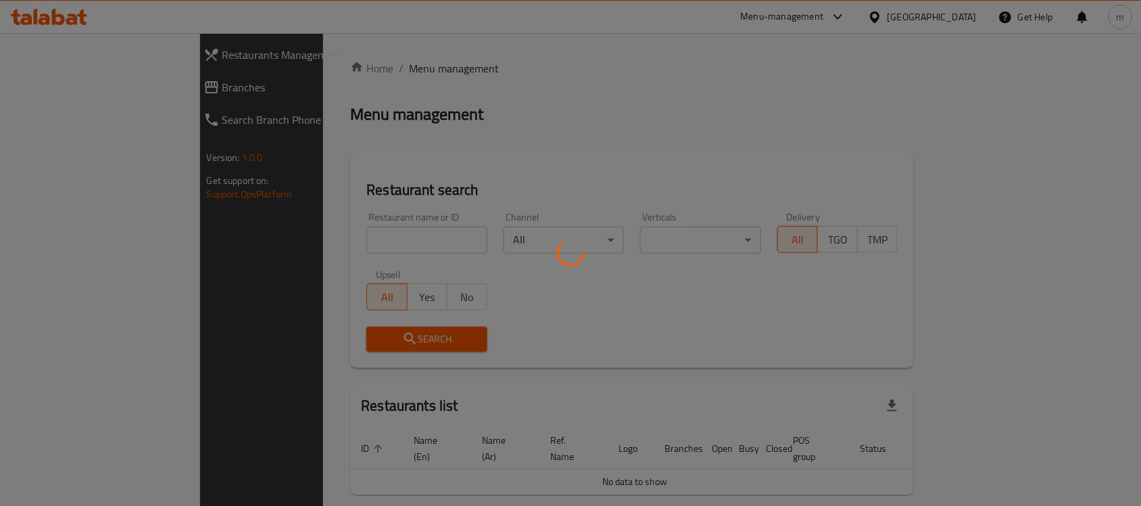
click at [315, 234] on div at bounding box center [570, 253] width 1141 height 506
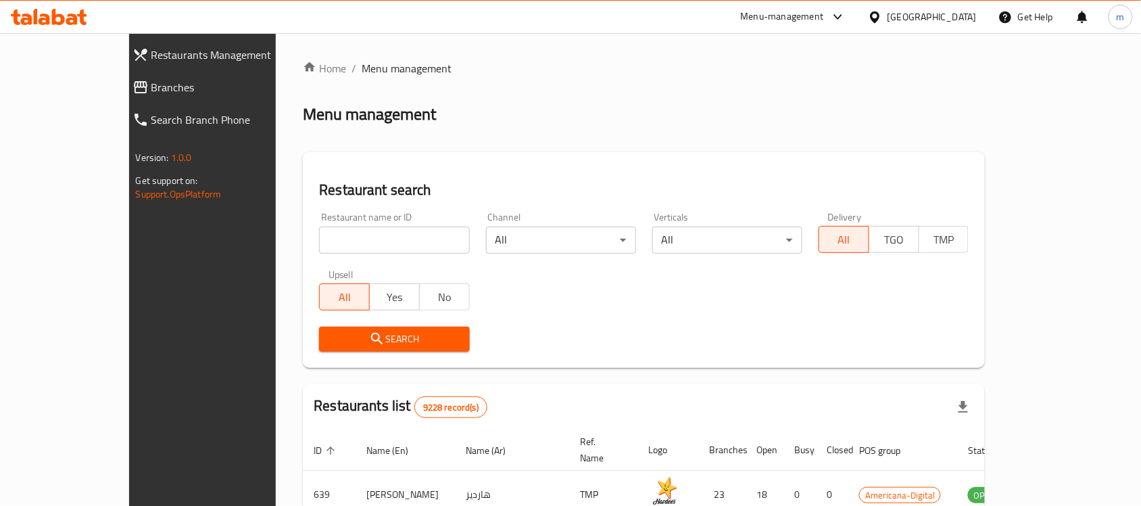
click at [319, 234] on input "search" at bounding box center [394, 239] width 150 height 27
paste input "760423"
type input "760423"
click at [342, 349] on button "Search" at bounding box center [394, 338] width 150 height 25
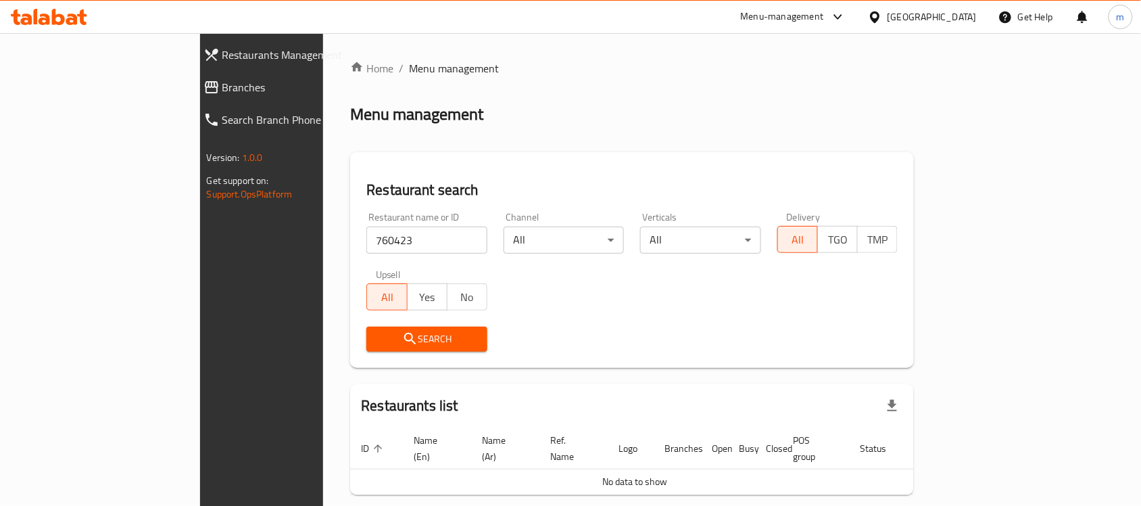
click at [222, 93] on span "Branches" at bounding box center [301, 87] width 158 height 16
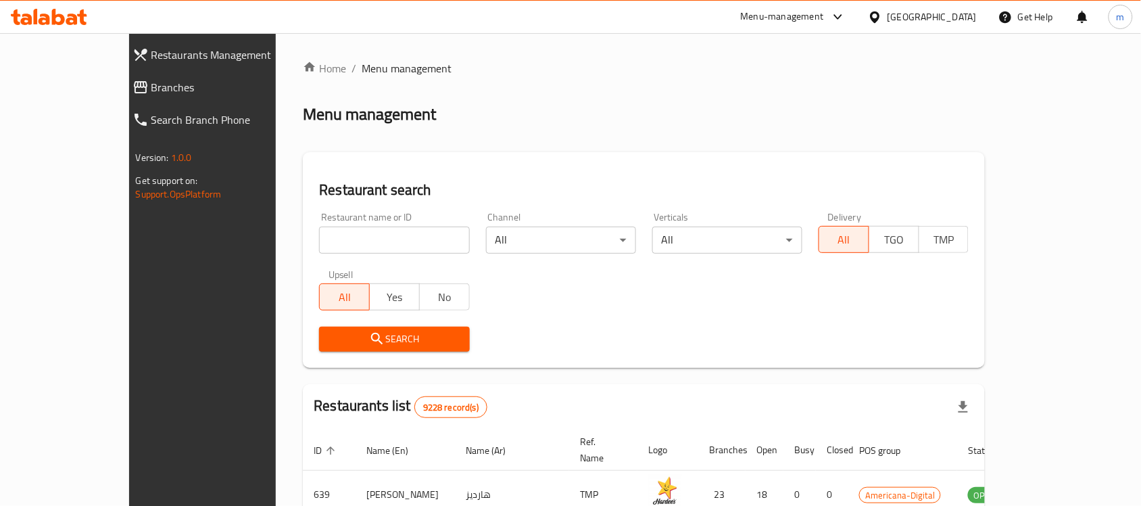
click at [85, 18] on icon at bounding box center [49, 17] width 76 height 16
click at [372, 231] on input "search" at bounding box center [394, 239] width 150 height 27
click at [151, 83] on span "Branches" at bounding box center [230, 87] width 158 height 16
